Goal: Navigation & Orientation: Find specific page/section

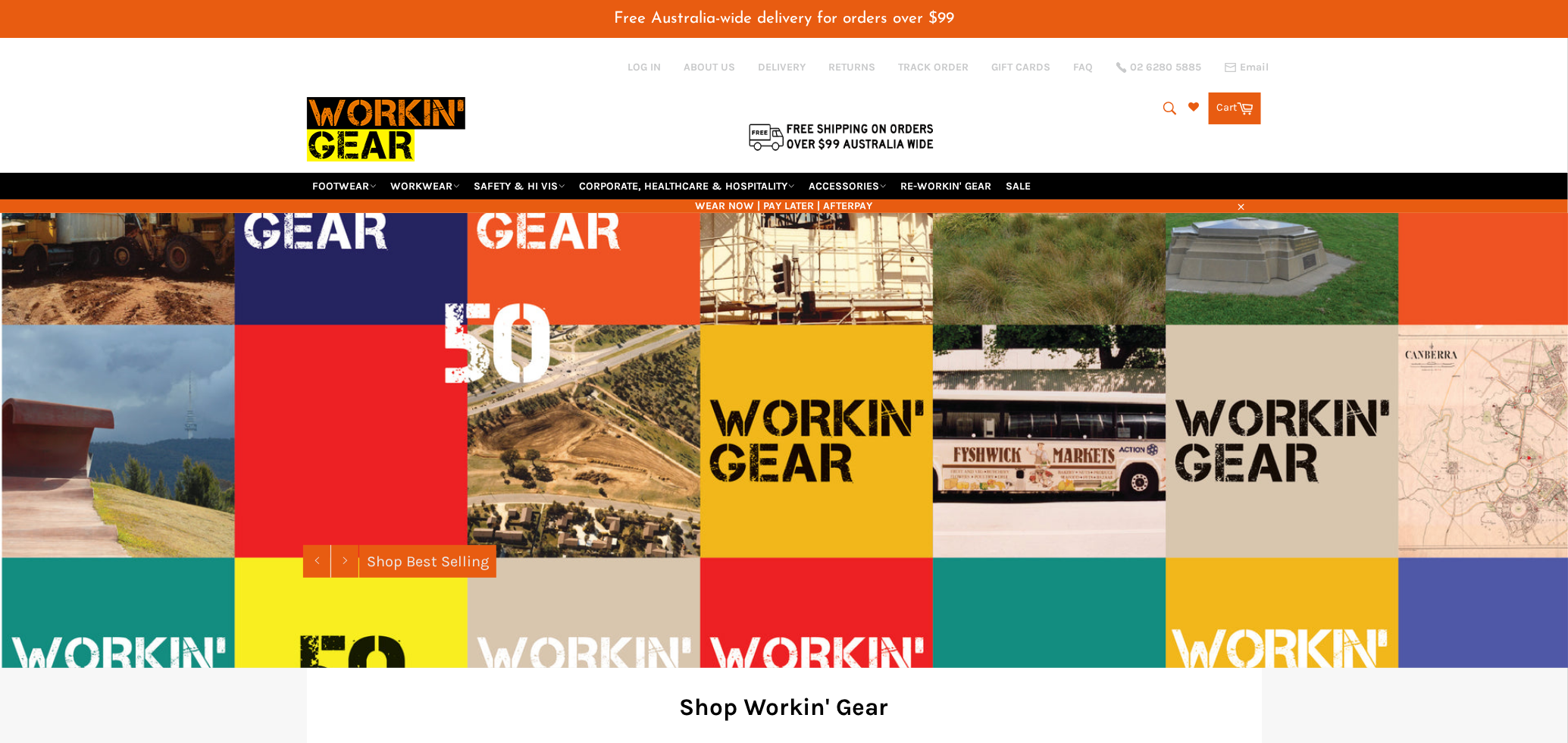
click at [1156, 102] on button "Search" at bounding box center [1169, 109] width 34 height 32
click at [860, 179] on link "ACCESSORIES" at bounding box center [847, 186] width 90 height 26
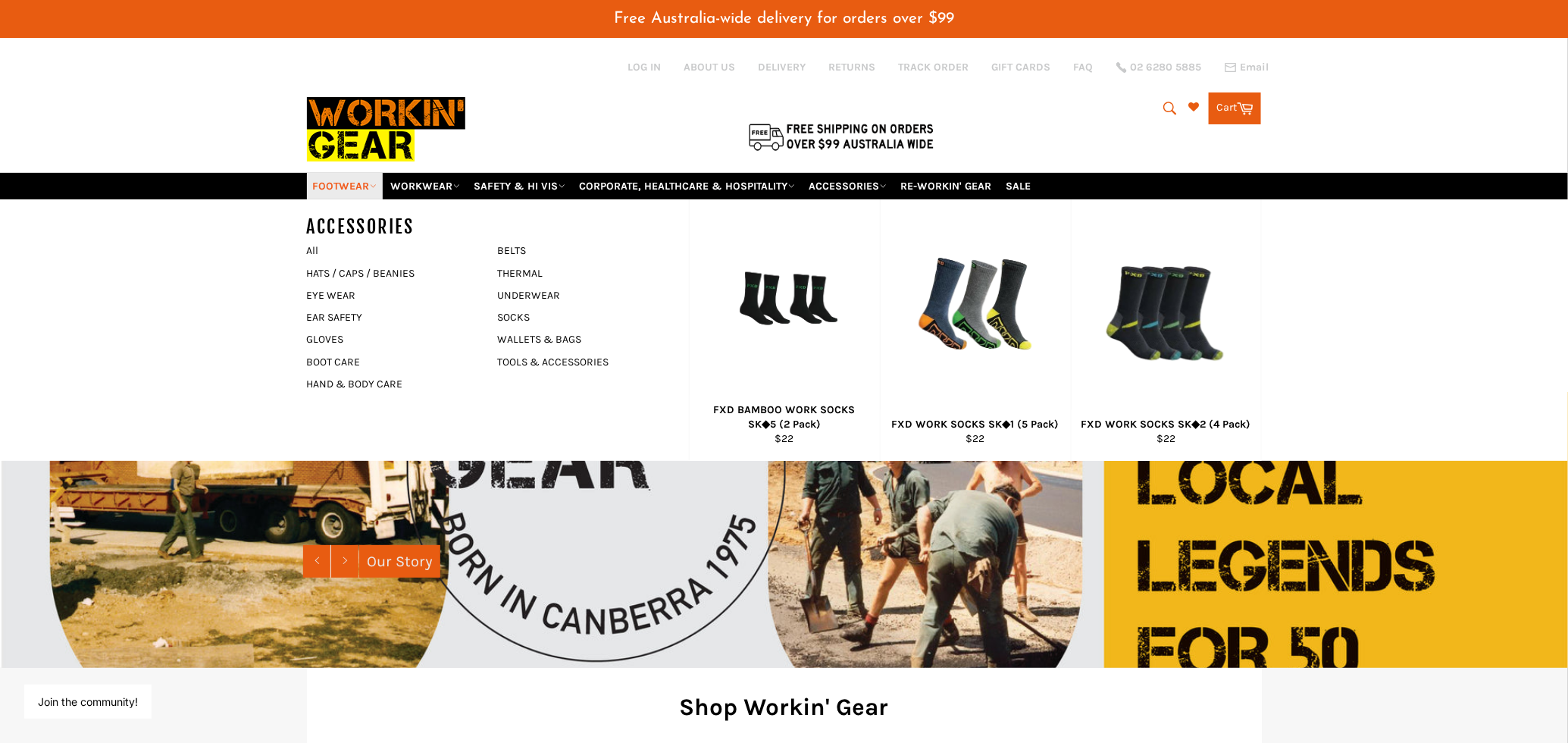
click at [373, 177] on link "FOOTWEAR" at bounding box center [345, 186] width 76 height 26
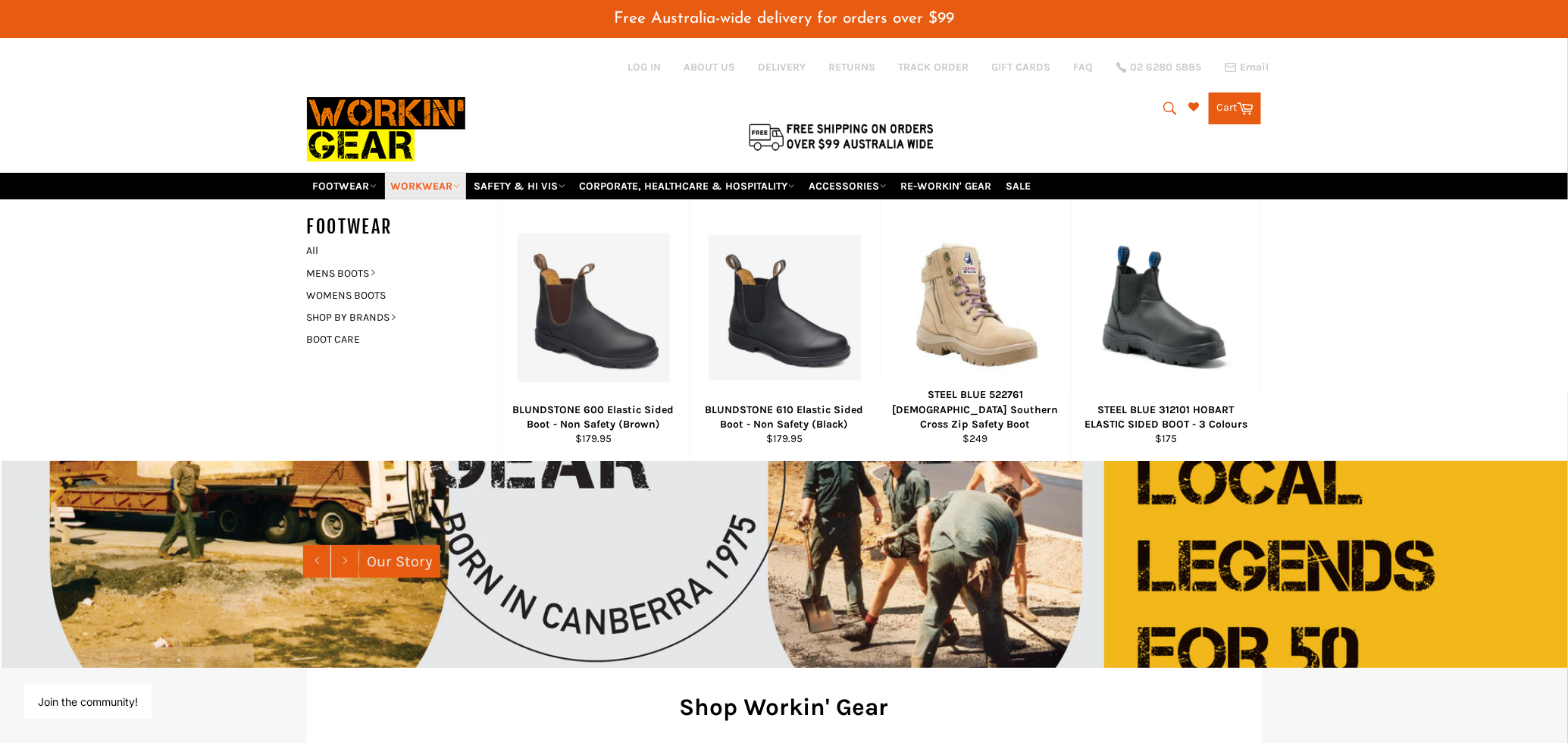
click at [456, 184] on icon at bounding box center [456, 186] width 7 height 7
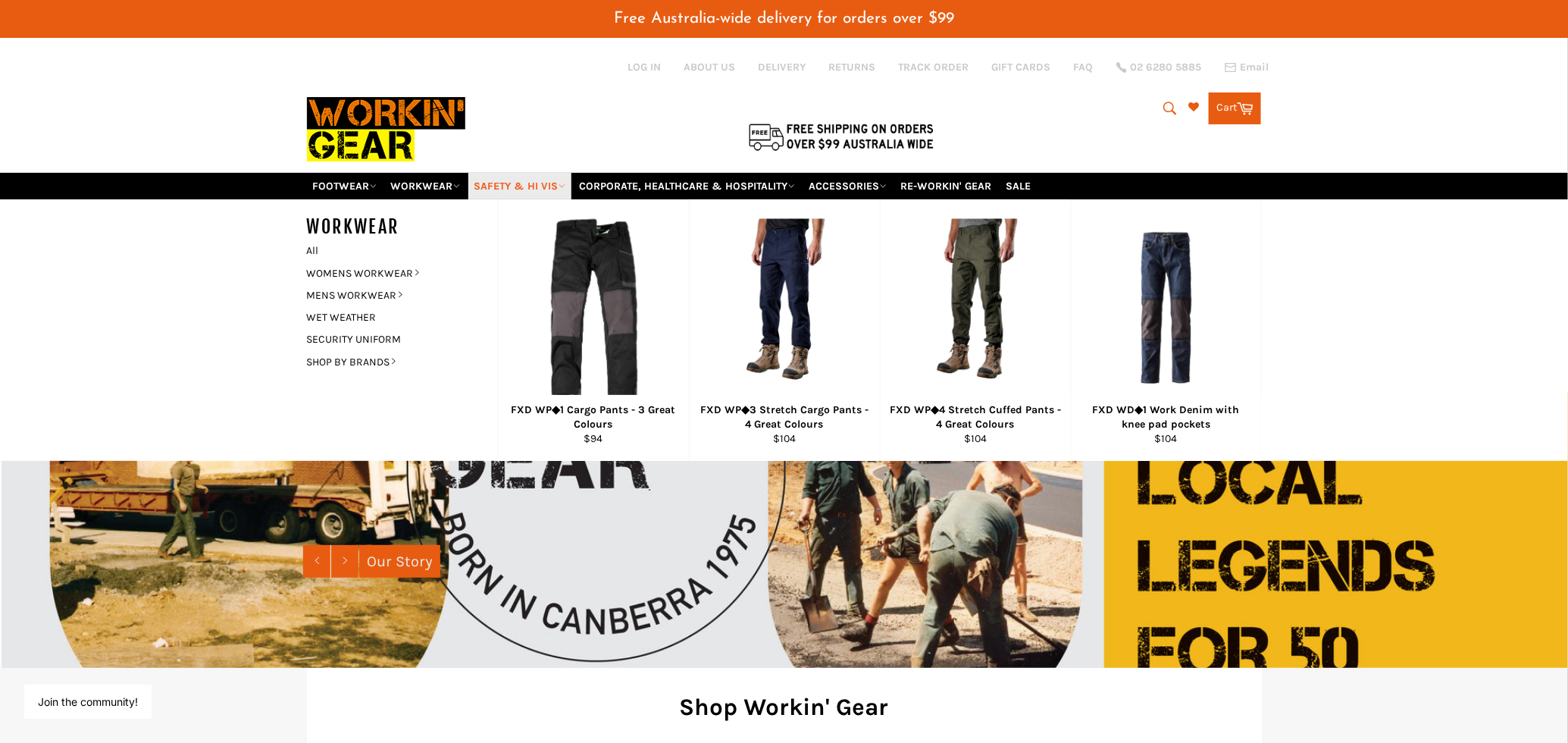
click at [507, 179] on link "SAFETY & HI VIS" at bounding box center [520, 186] width 103 height 26
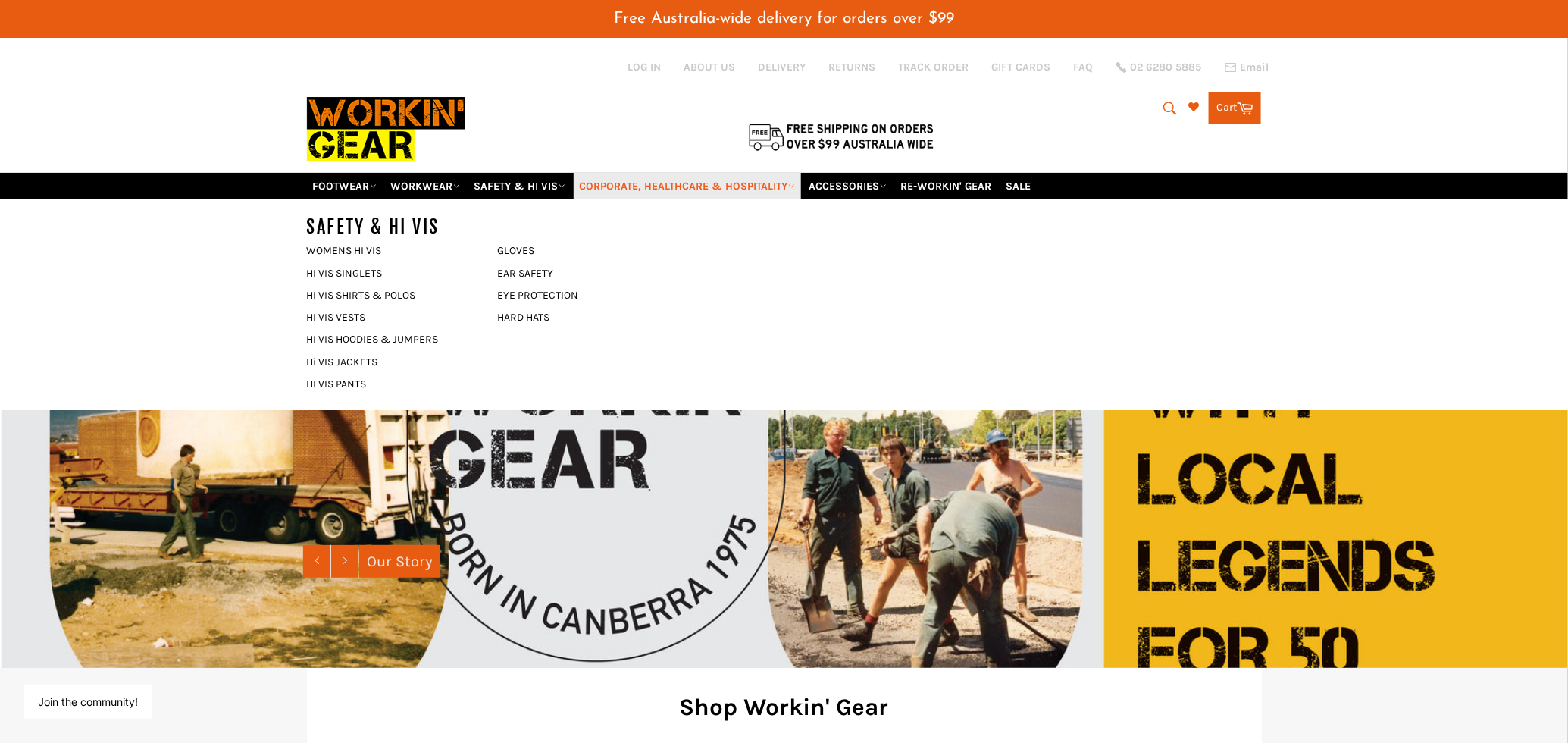
click at [629, 187] on link "CORPORATE, HEALTHCARE & HOSPITALITY" at bounding box center [687, 186] width 228 height 26
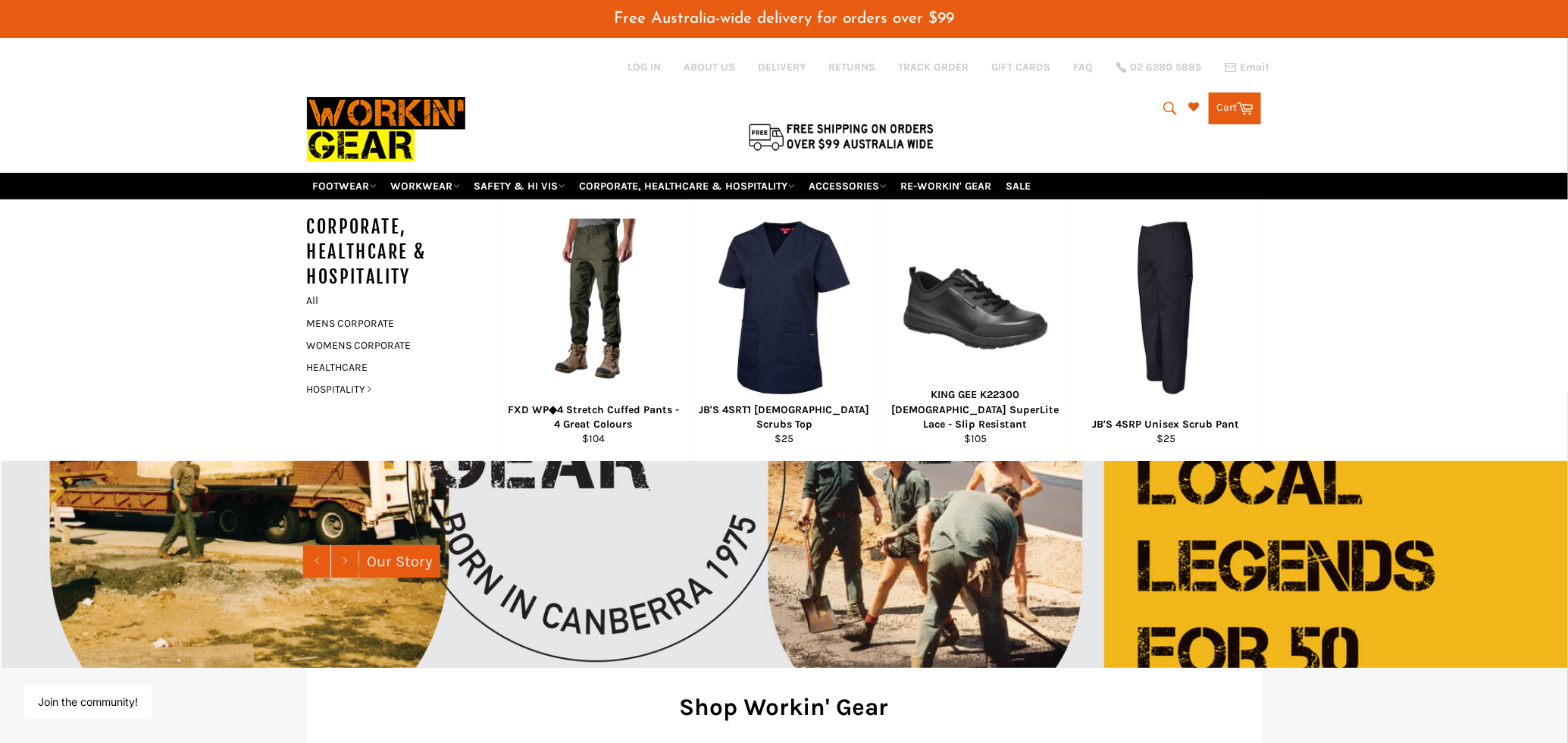
click at [591, 96] on div at bounding box center [625, 105] width 636 height 135
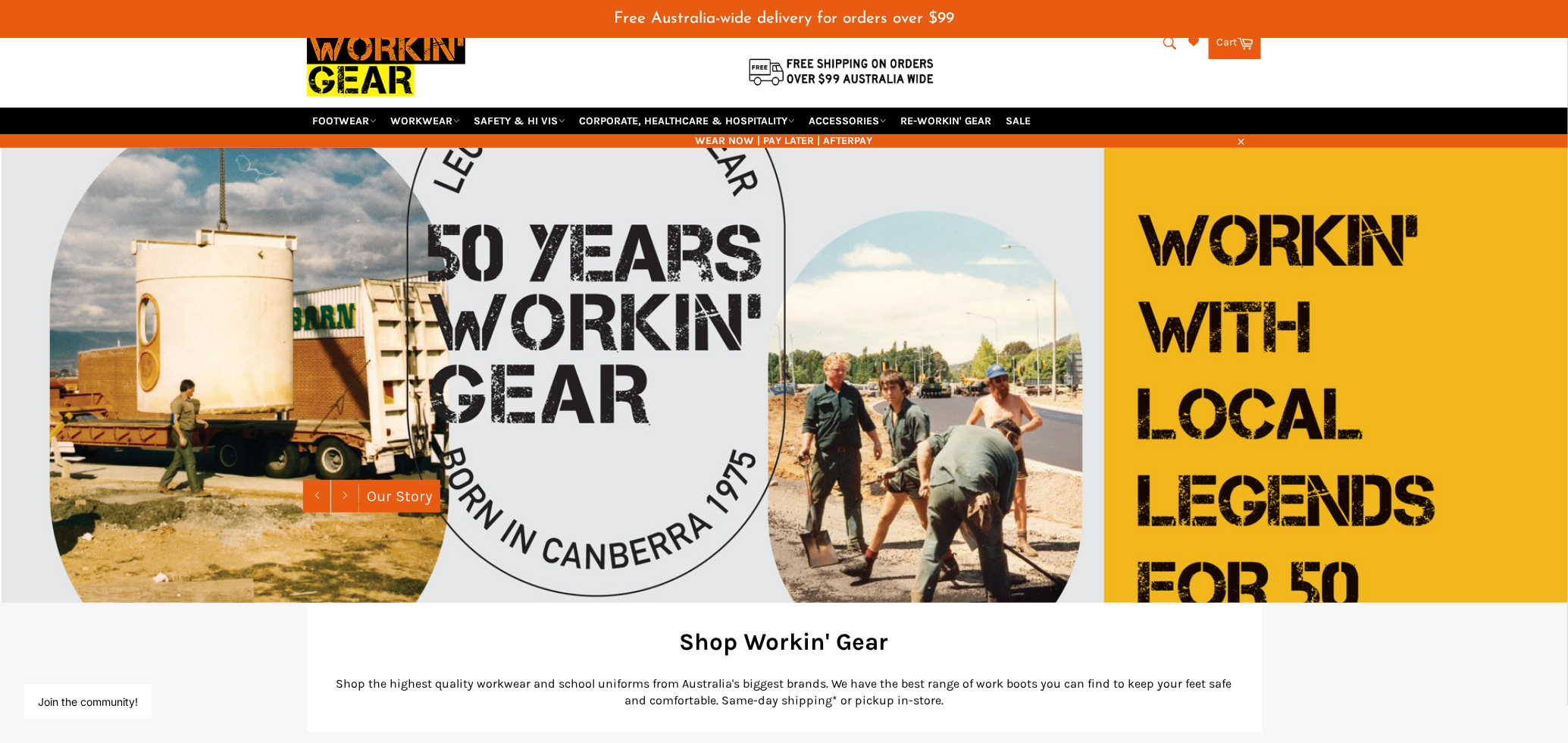
scroll to position [31, 0]
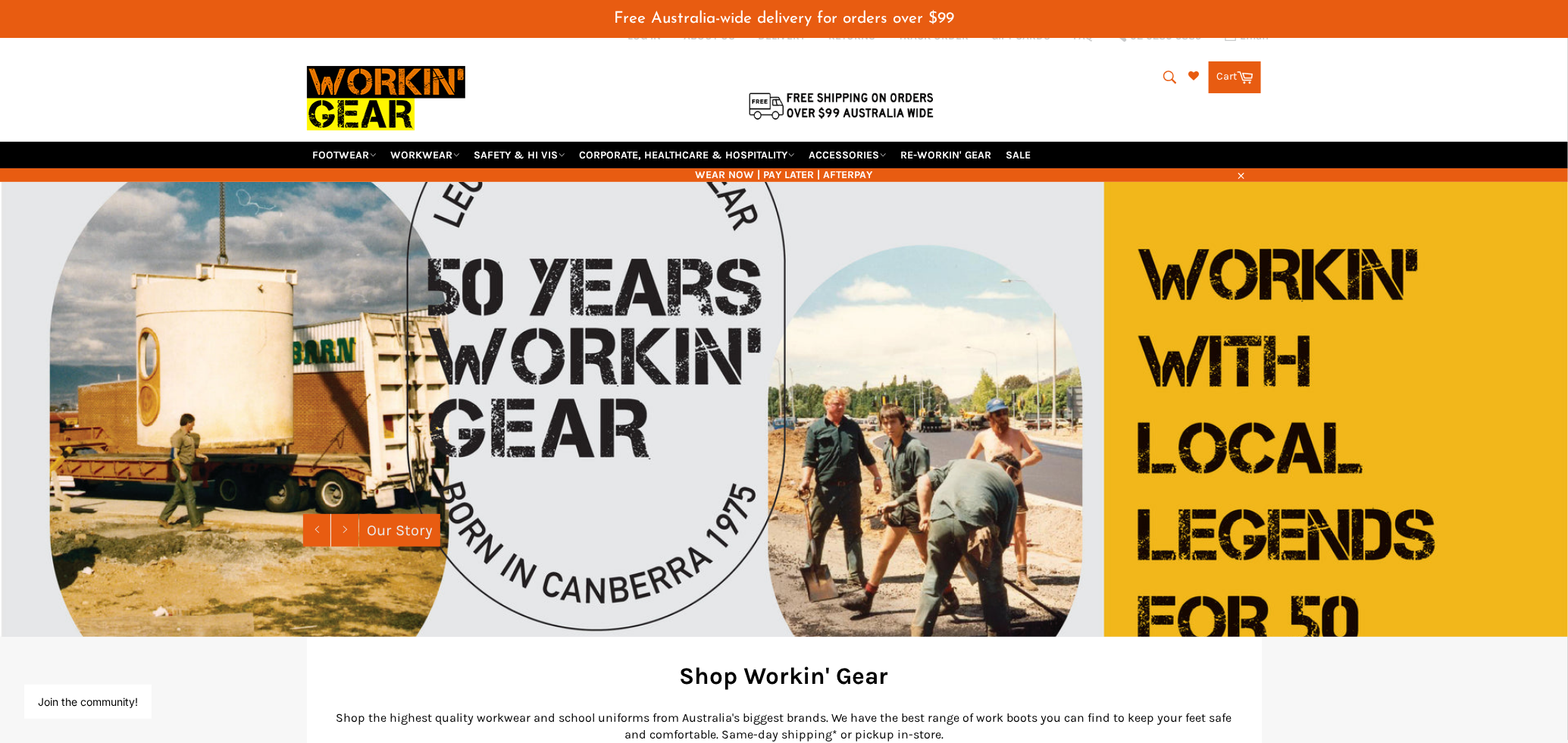
click at [1154, 73] on button "Search" at bounding box center [1169, 77] width 34 height 32
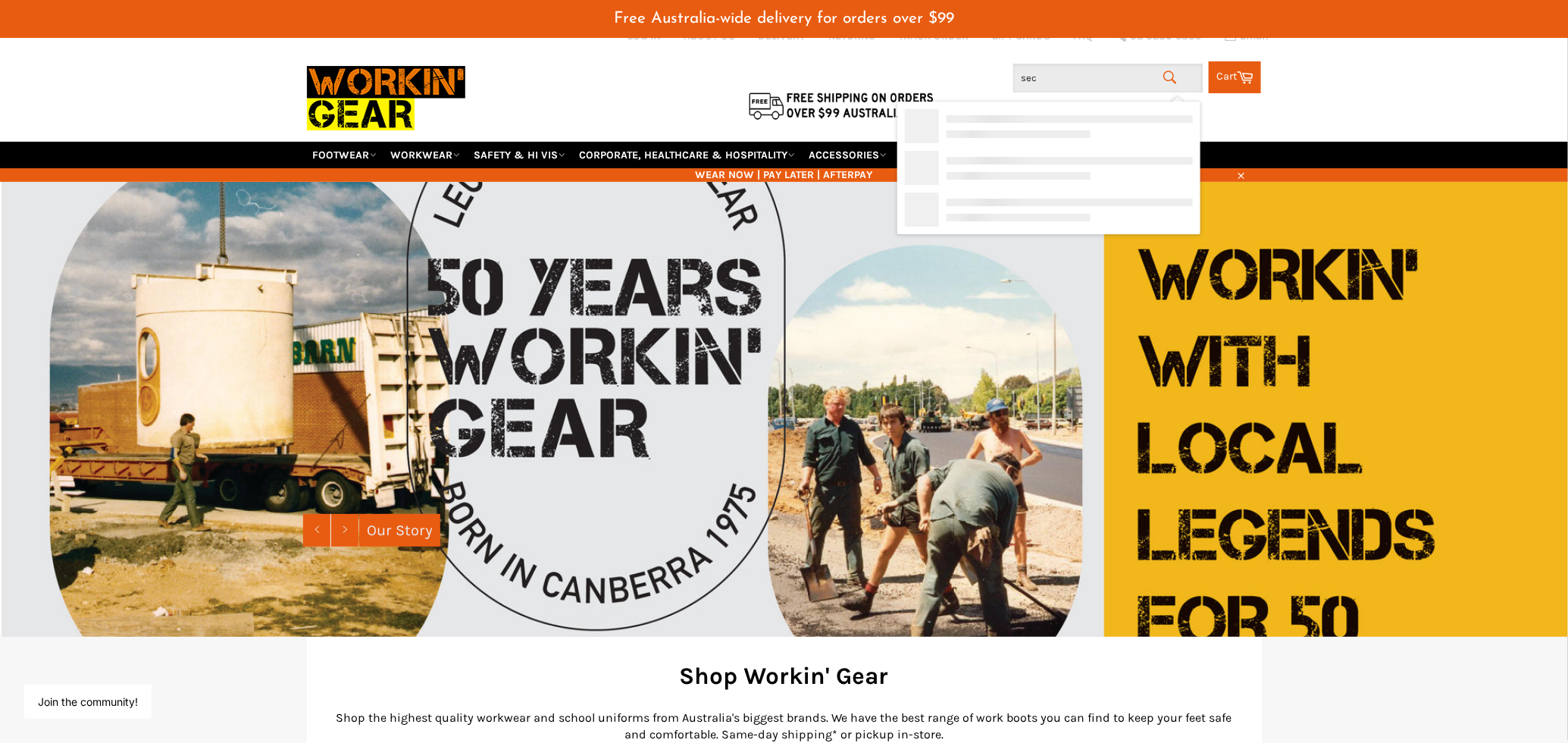
type input "secu"
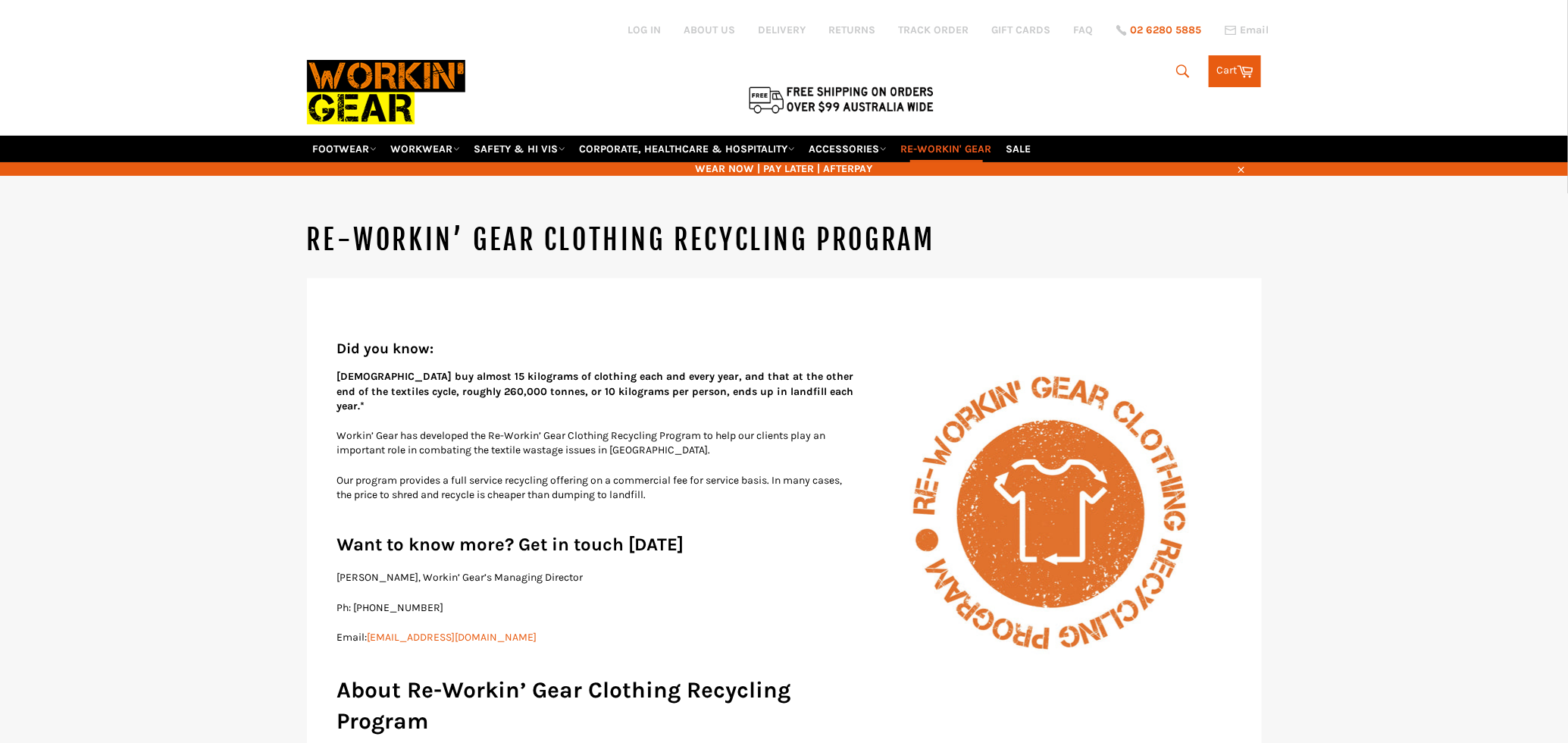
click at [1177, 68] on div "Site navigation Log in ABOUT US DELIVERY RETURNS TRACK ORDER GIFT CARDS FAQ 02 …" at bounding box center [784, 67] width 955 height 135
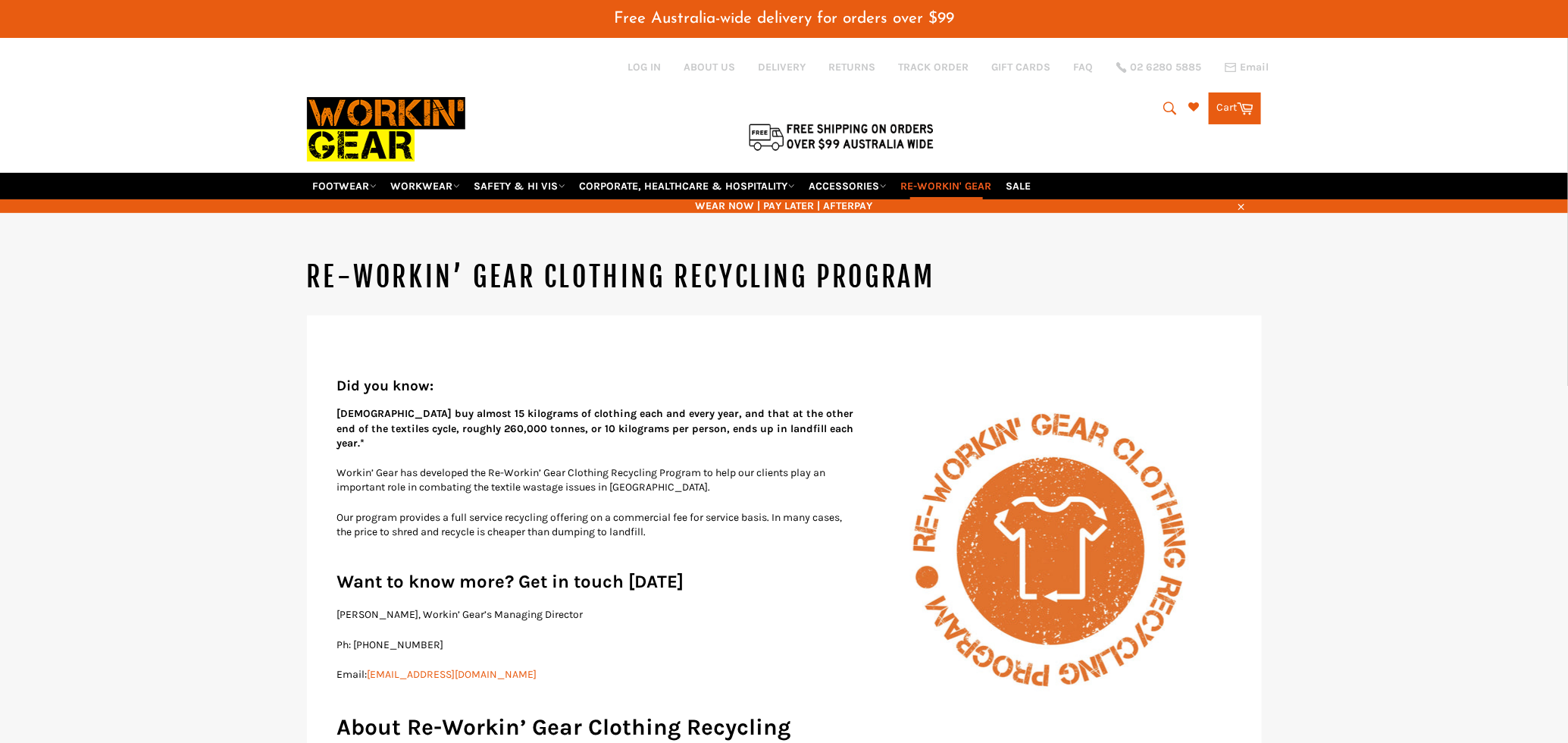
click at [1163, 100] on icon "submit" at bounding box center [1170, 108] width 17 height 17
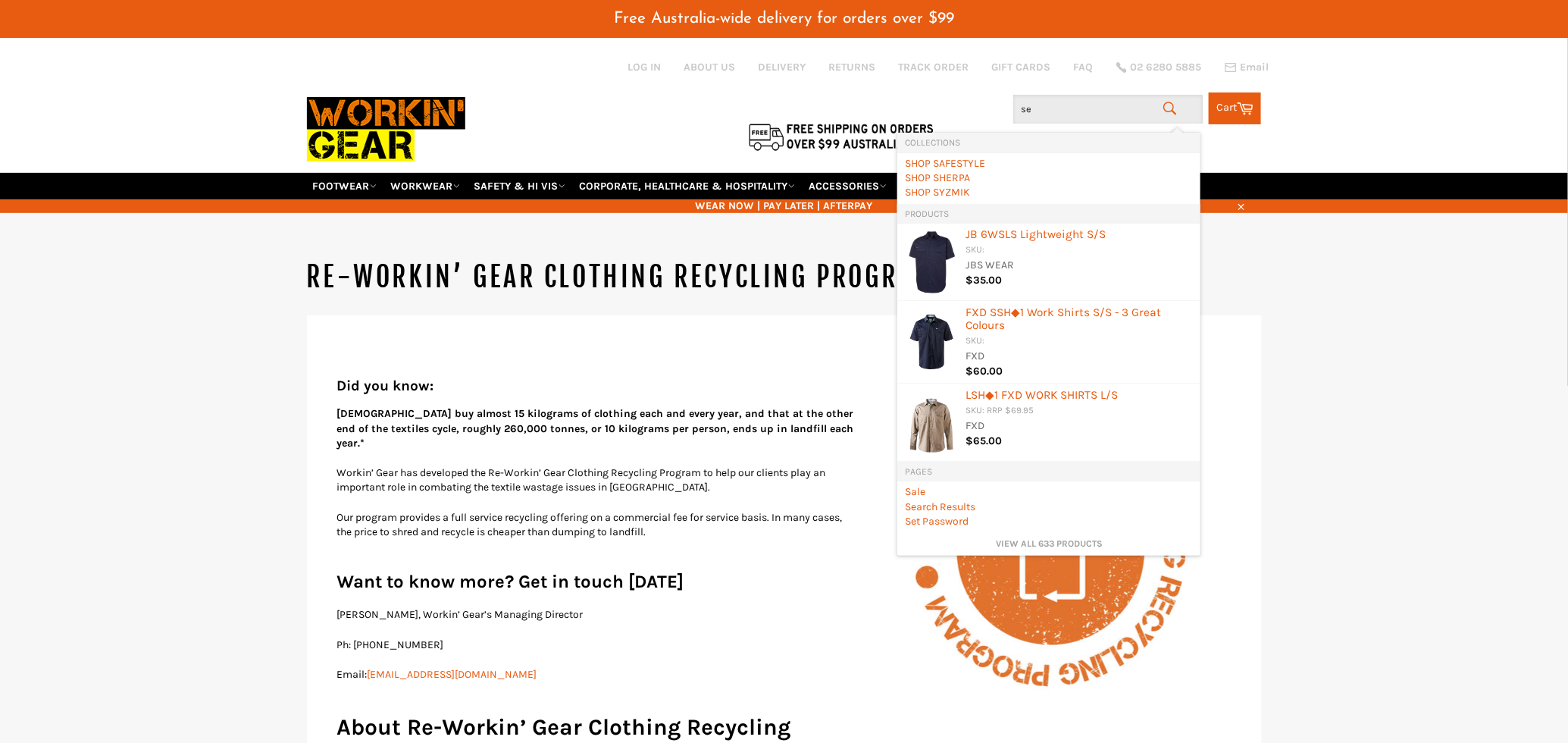
type input "sec"
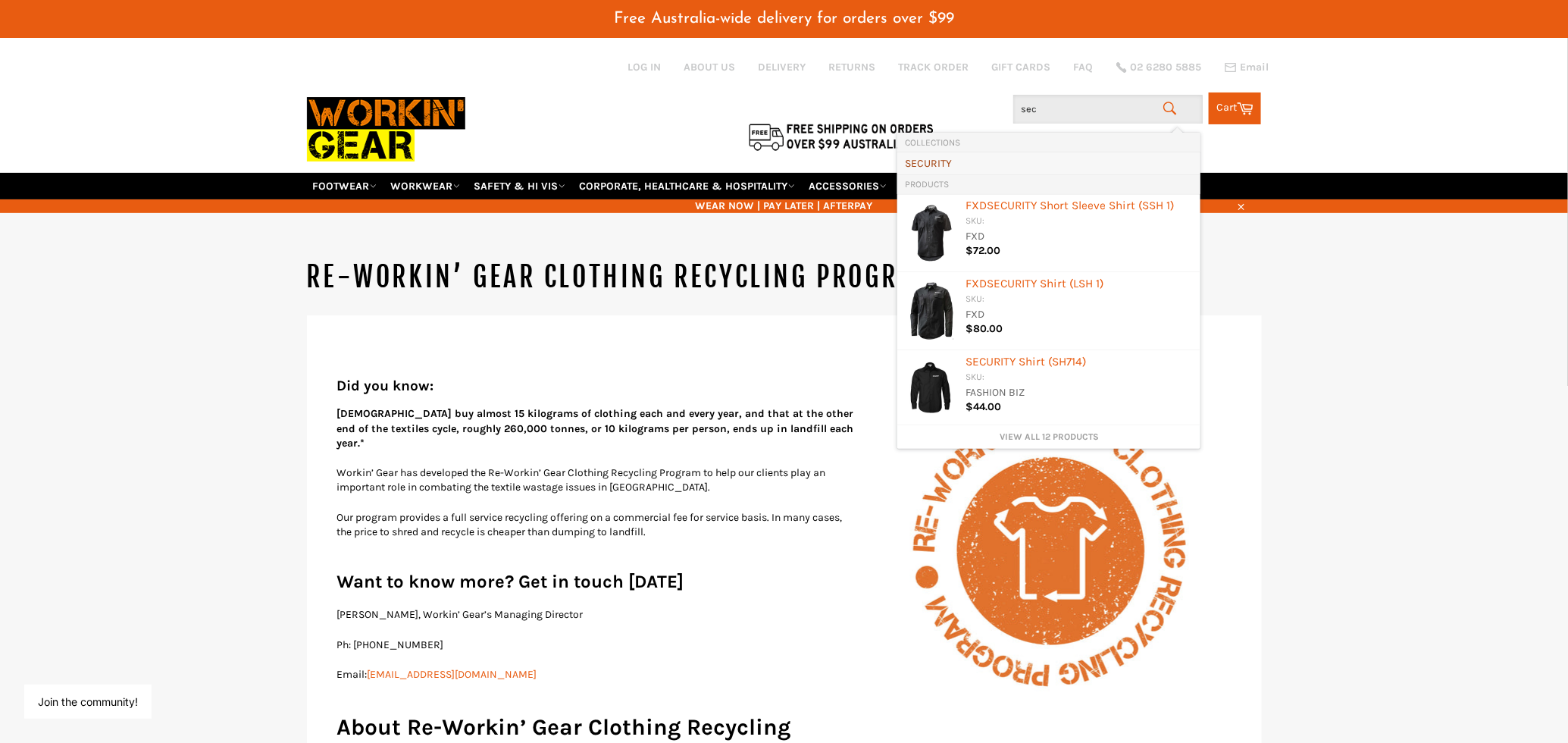
click at [1028, 160] on link "SEC URITY" at bounding box center [1048, 164] width 288 height 14
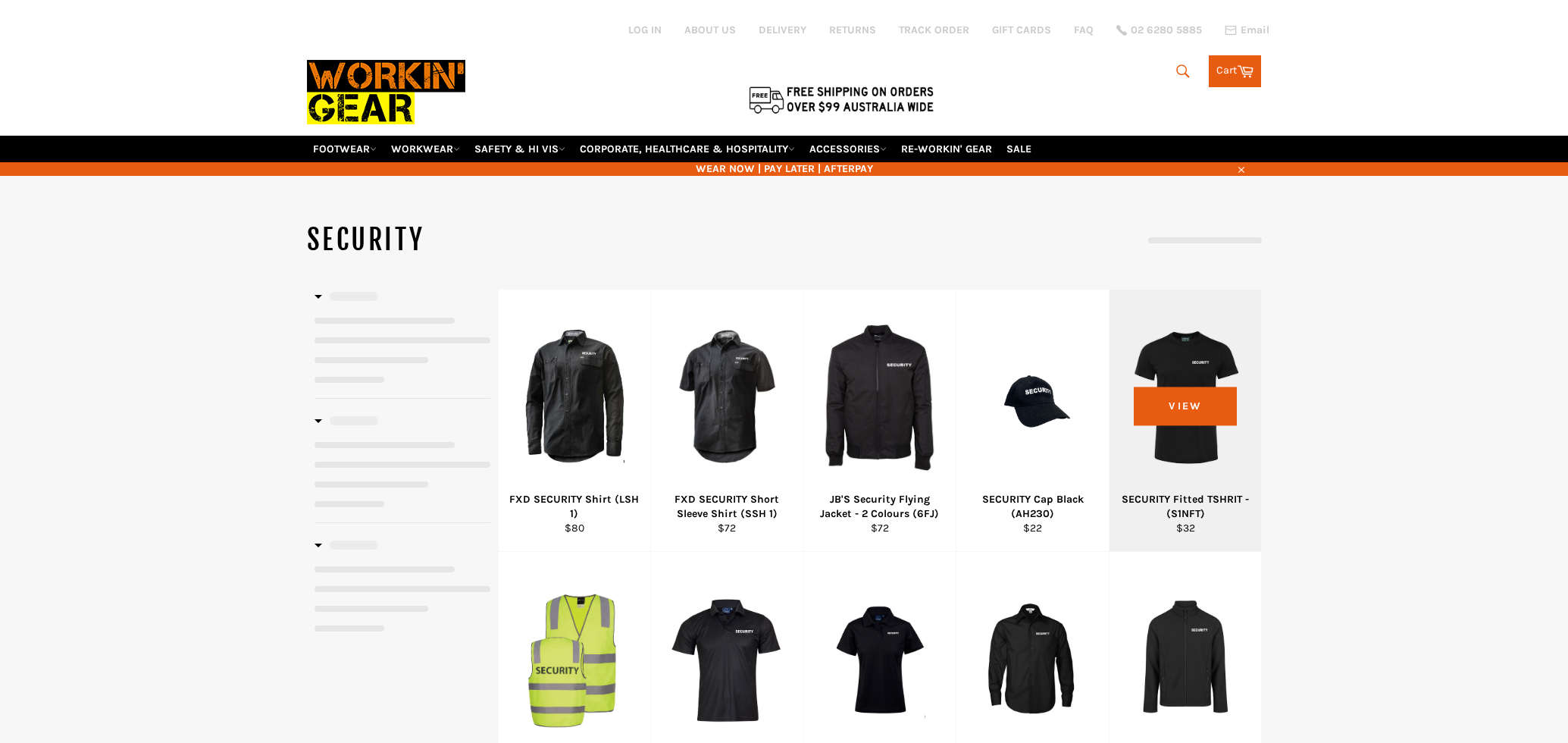
scroll to position [63, 0]
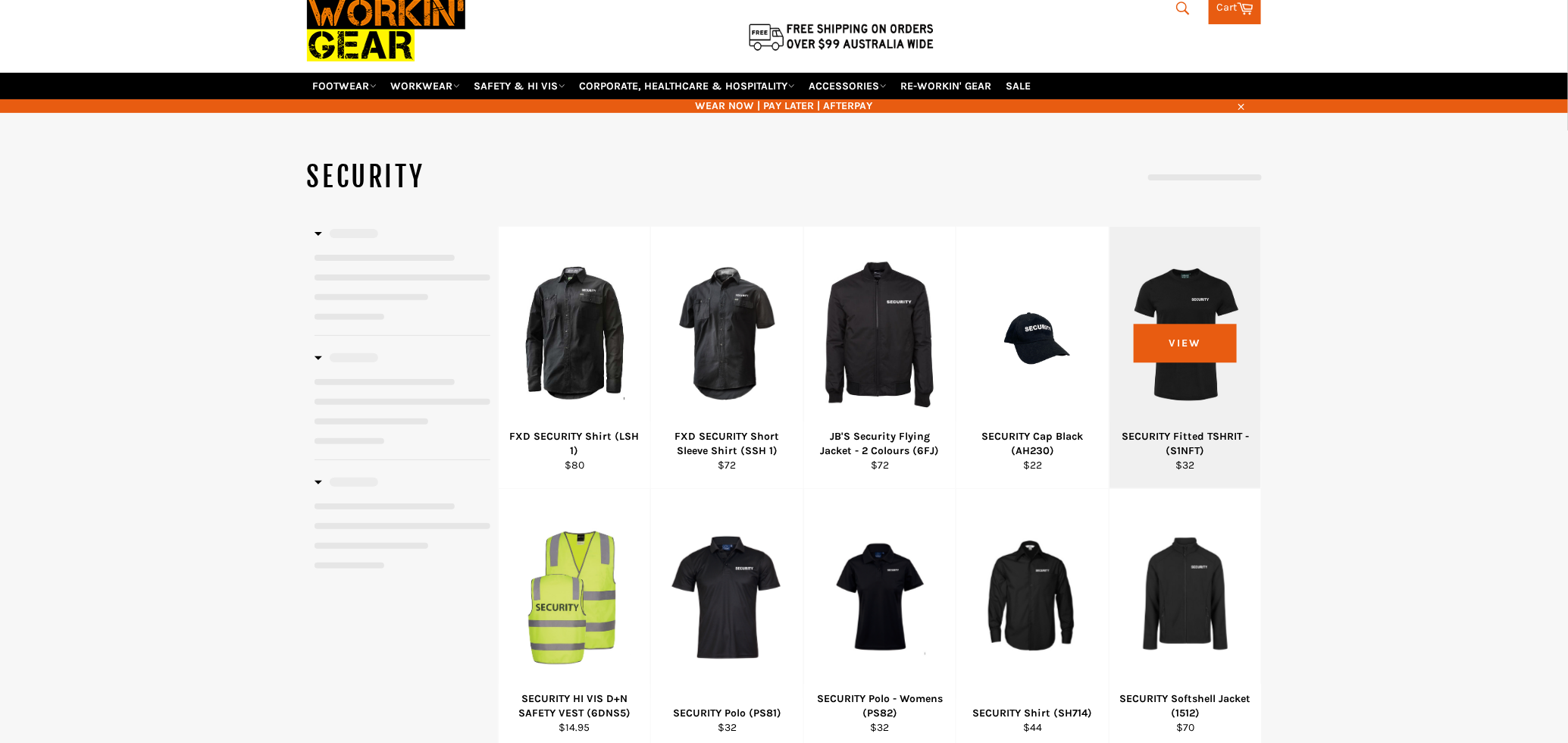
select select "**********"
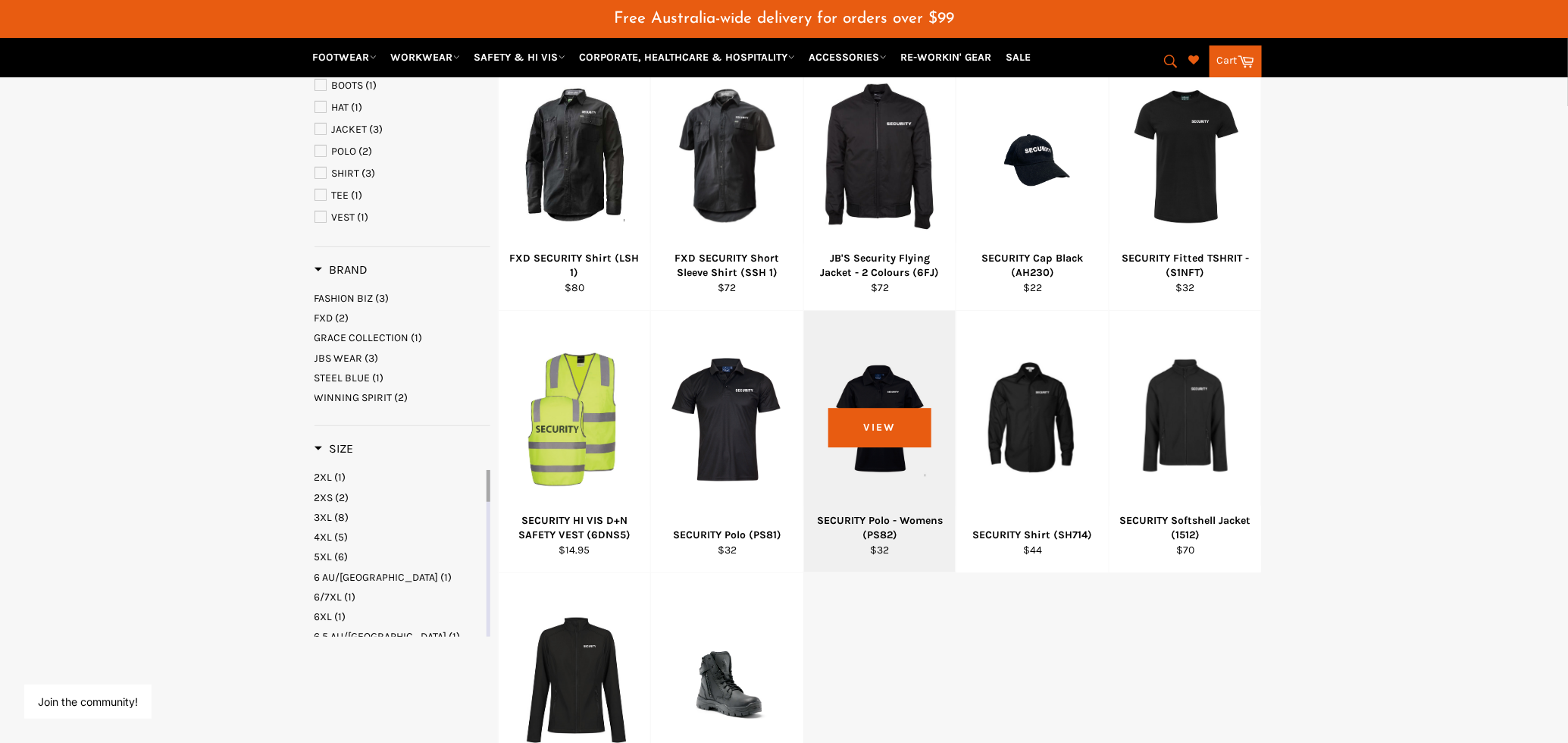
scroll to position [321, 0]
